Goal: Task Accomplishment & Management: Manage account settings

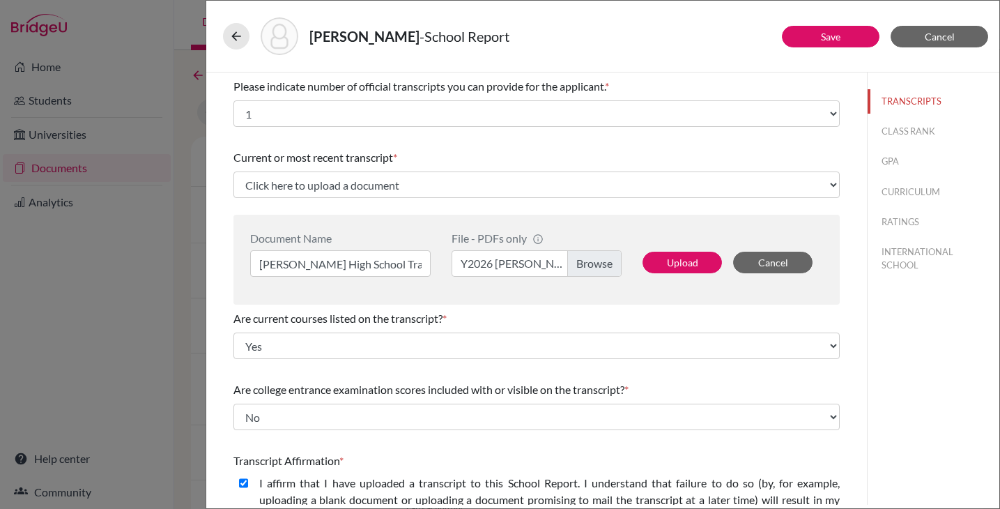
select select "1"
select select "0"
select select "1"
select select "0"
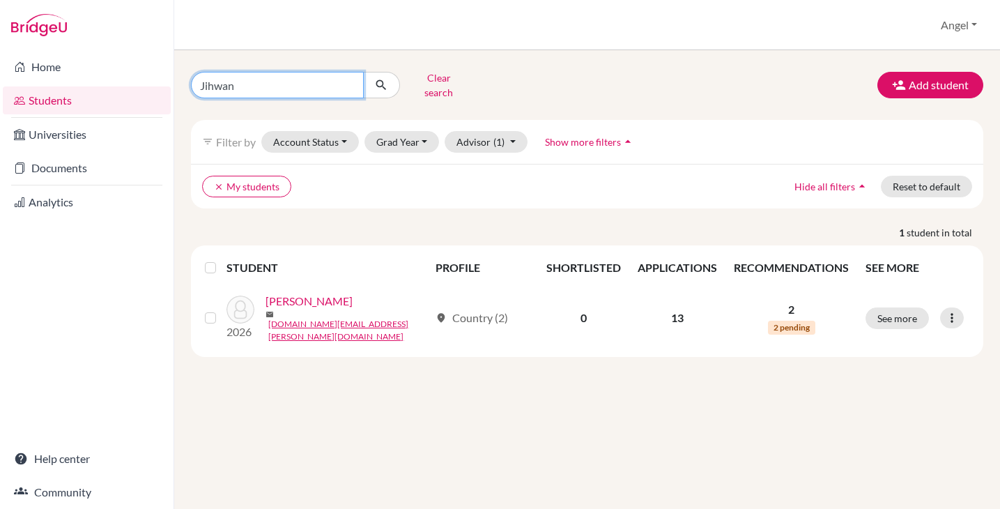
click at [244, 83] on input "Jihwan" at bounding box center [277, 85] width 173 height 26
type input "[PERSON_NAME]"
click button "submit" at bounding box center [381, 85] width 37 height 26
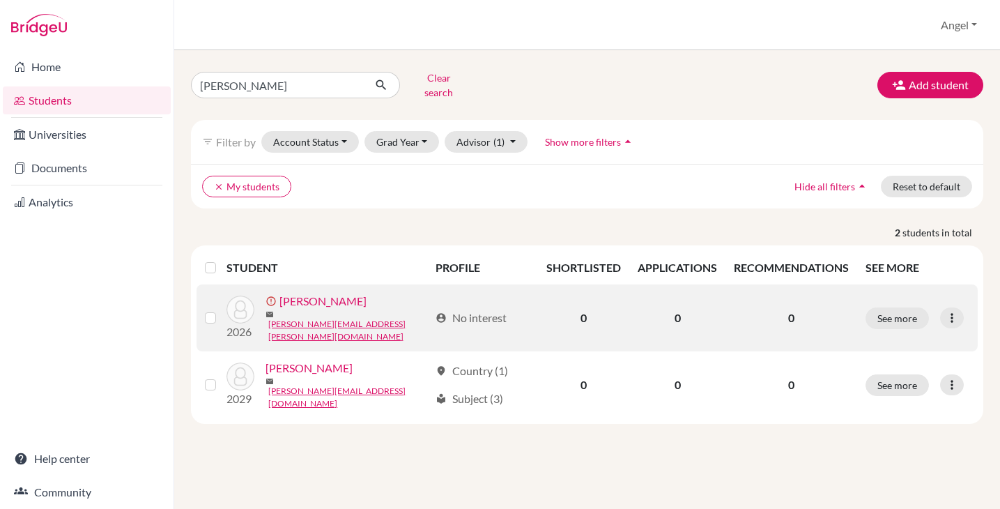
click at [967, 308] on div "See more Edit student Send Message Resend invite email" at bounding box center [917, 318] width 104 height 22
click at [959, 311] on icon at bounding box center [952, 318] width 14 height 14
click at [891, 384] on button "Resend invite email" at bounding box center [903, 389] width 126 height 22
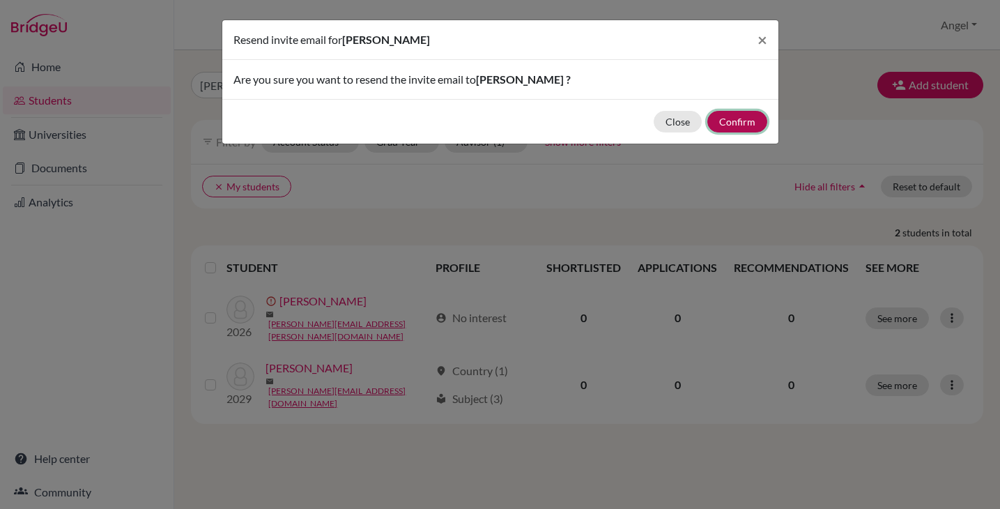
click at [733, 118] on button "Confirm" at bounding box center [737, 122] width 60 height 22
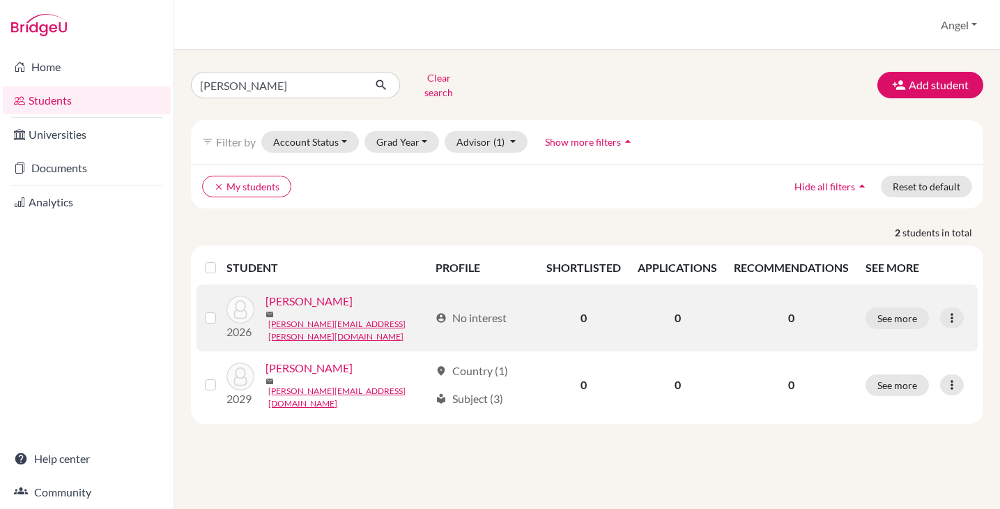
click at [311, 299] on link "[PERSON_NAME]" at bounding box center [308, 301] width 87 height 17
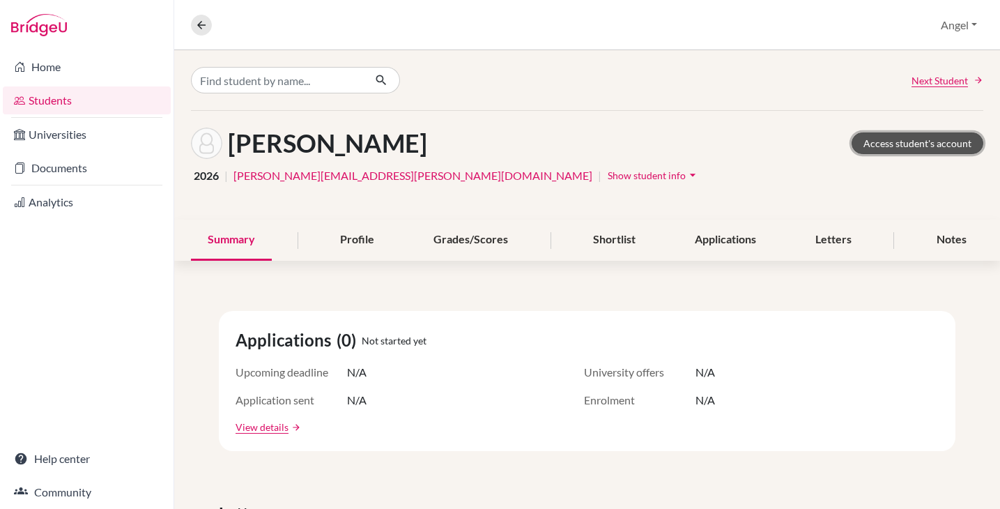
click at [915, 134] on link "Access student's account" at bounding box center [918, 143] width 132 height 22
